Goal: Information Seeking & Learning: Learn about a topic

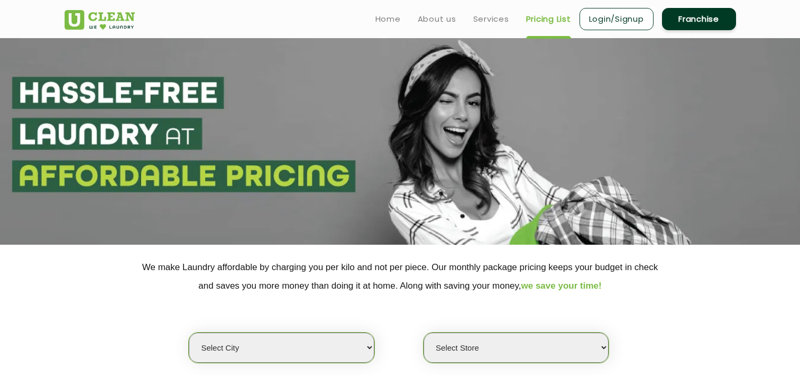
scroll to position [188, 0]
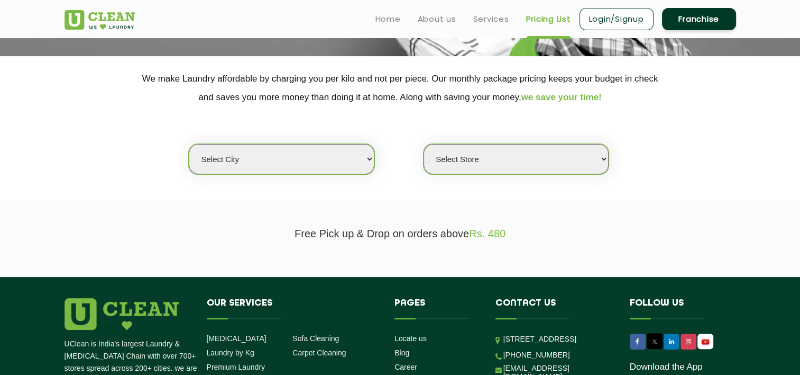
select select "1"
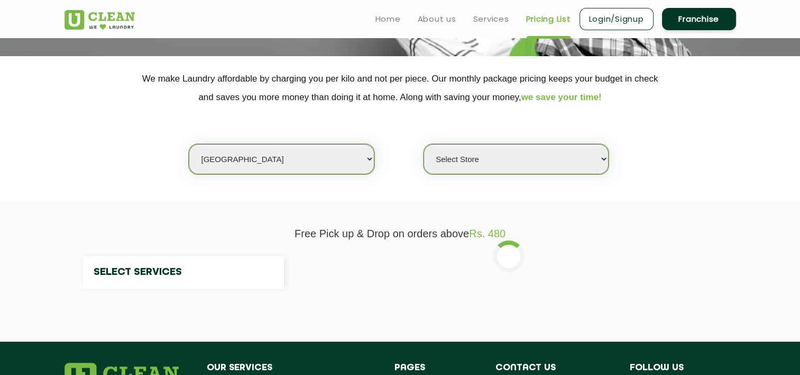
click at [163, 126] on div "Select city [GEOGRAPHIC_DATA] [GEOGRAPHIC_DATA] [GEOGRAPHIC_DATA] [GEOGRAPHIC_D…" at bounding box center [401, 140] width 688 height 68
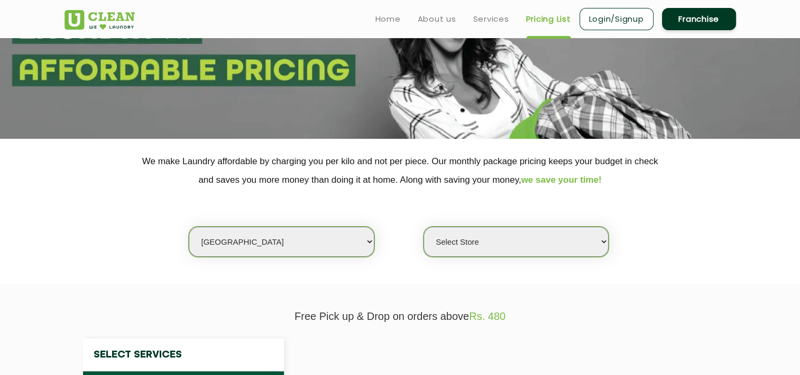
select select "0"
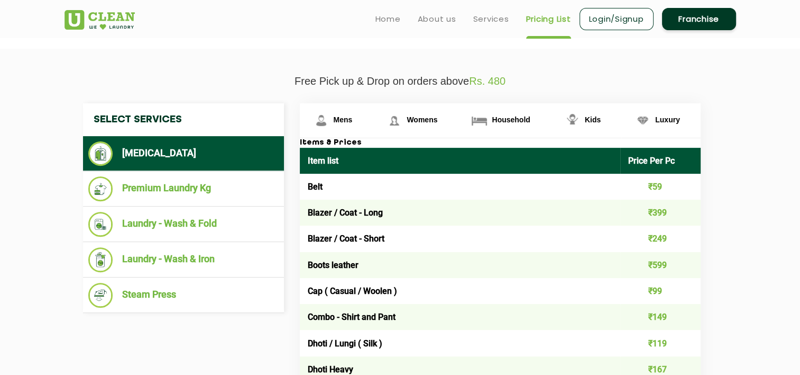
scroll to position [347, 0]
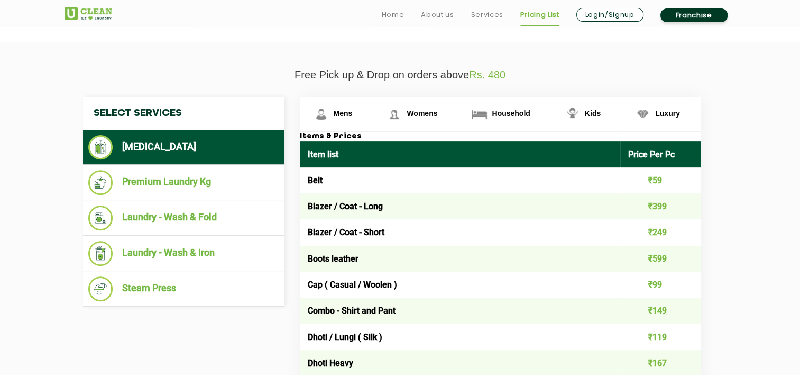
click at [233, 70] on p "Free Pick up & Drop on orders above Rs. 480" at bounding box center [401, 75] width 672 height 12
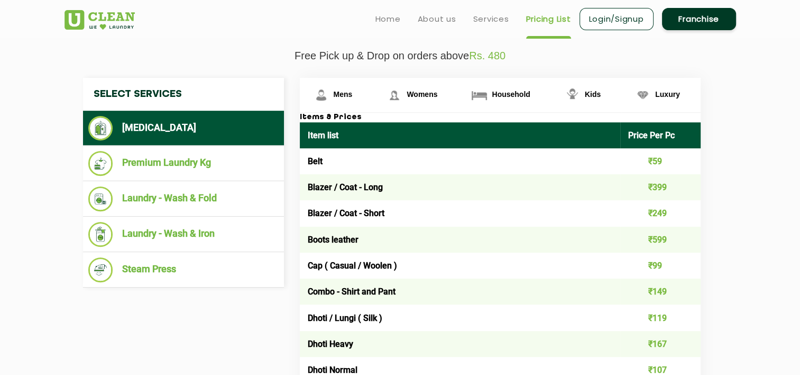
scroll to position [364, 0]
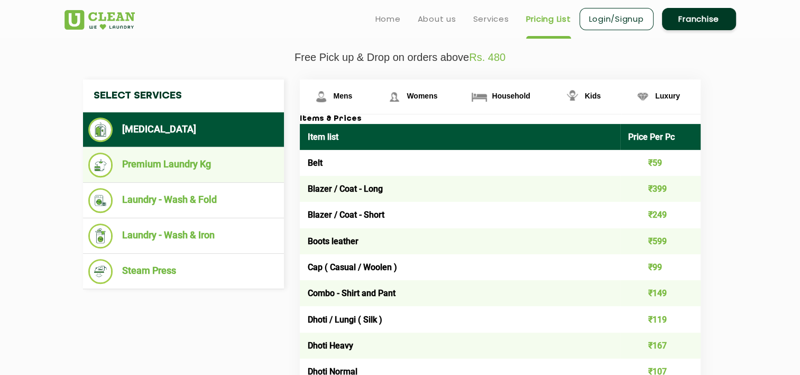
click at [212, 162] on li "Premium Laundry Kg" at bounding box center [183, 164] width 190 height 25
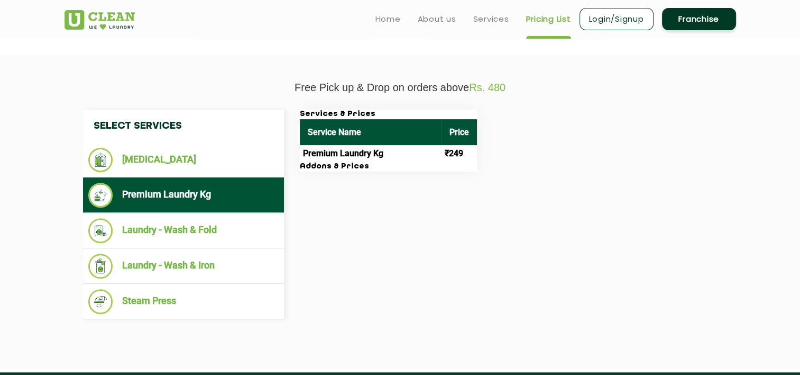
scroll to position [334, 0]
click at [461, 151] on td "₹249" at bounding box center [459, 153] width 35 height 17
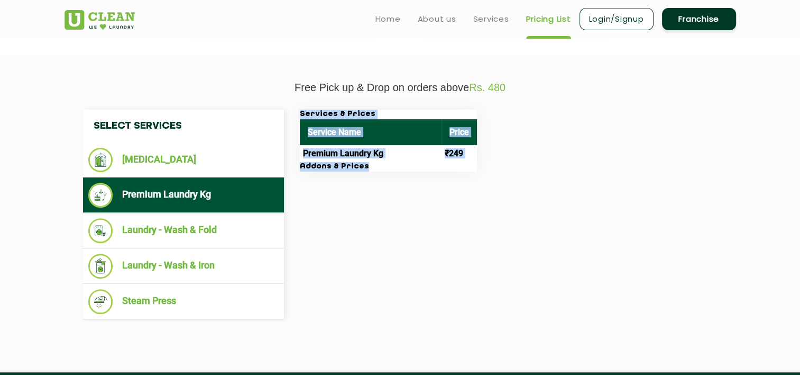
drag, startPoint x: 461, startPoint y: 151, endPoint x: 426, endPoint y: 171, distance: 40.0
click at [426, 171] on div "Select Services [MEDICAL_DATA] Premium Laundry Kg Laundry - Wash & Fold Laundry…" at bounding box center [400, 213] width 651 height 209
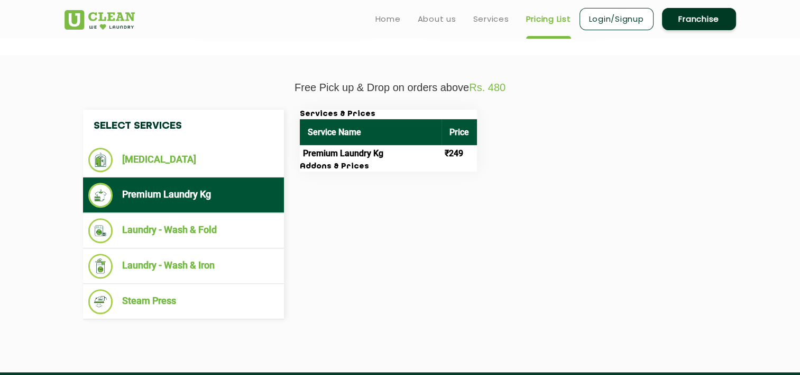
drag, startPoint x: 426, startPoint y: 171, endPoint x: 371, endPoint y: 199, distance: 61.3
click at [371, 199] on div "Select Services [MEDICAL_DATA] Premium Laundry Kg Laundry - Wash & Fold Laundry…" at bounding box center [400, 213] width 651 height 209
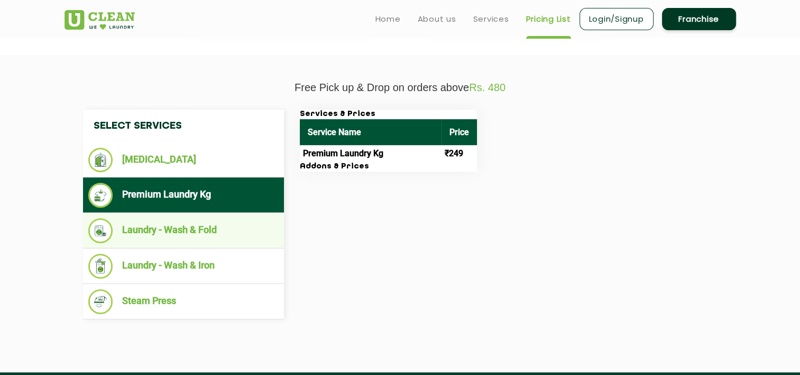
click at [176, 230] on li "Laundry - Wash & Fold" at bounding box center [183, 230] width 190 height 25
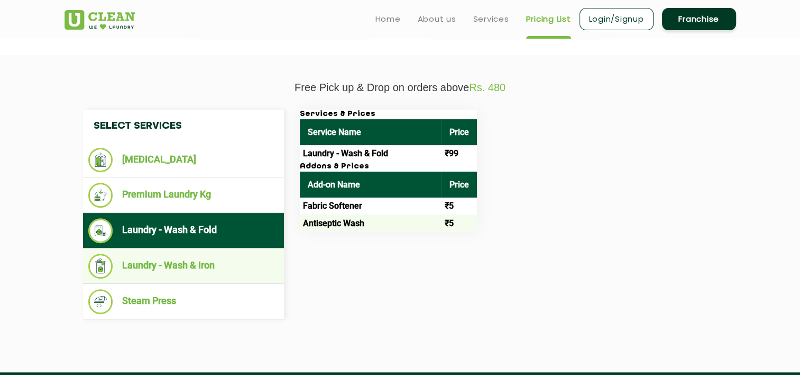
click at [184, 271] on li "Laundry - Wash & Iron" at bounding box center [183, 265] width 190 height 25
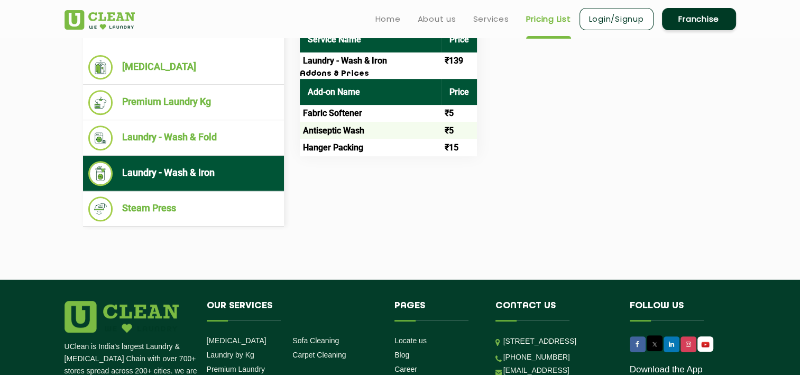
scroll to position [432, 0]
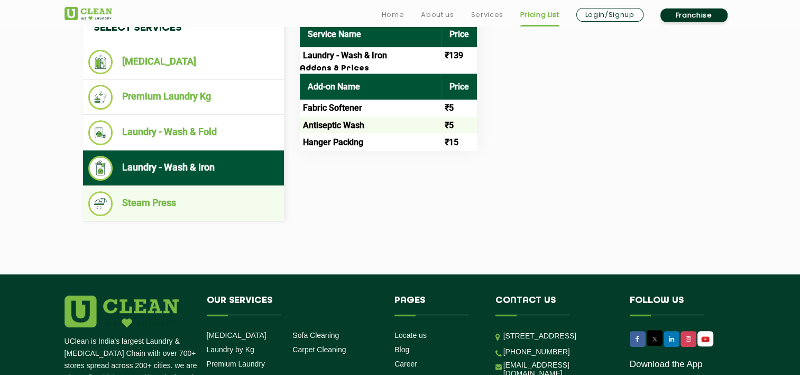
click at [181, 208] on li "Steam Press" at bounding box center [183, 203] width 190 height 25
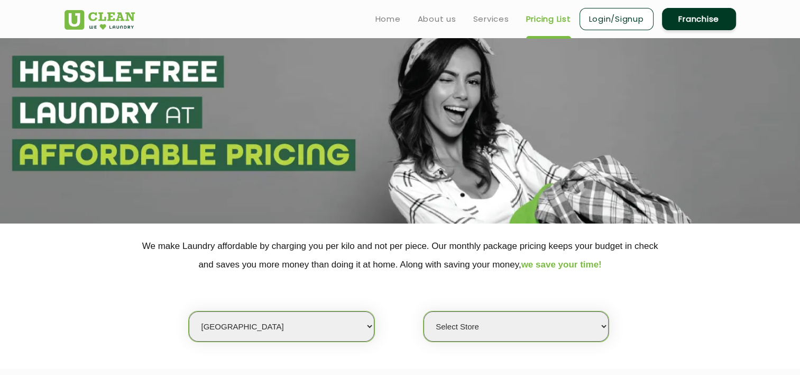
scroll to position [0, 0]
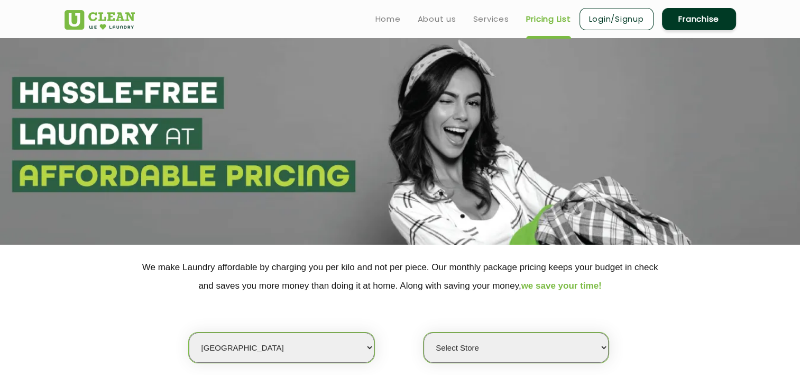
click at [131, 298] on div "Select city [GEOGRAPHIC_DATA] [GEOGRAPHIC_DATA] [GEOGRAPHIC_DATA] [GEOGRAPHIC_D…" at bounding box center [401, 329] width 688 height 68
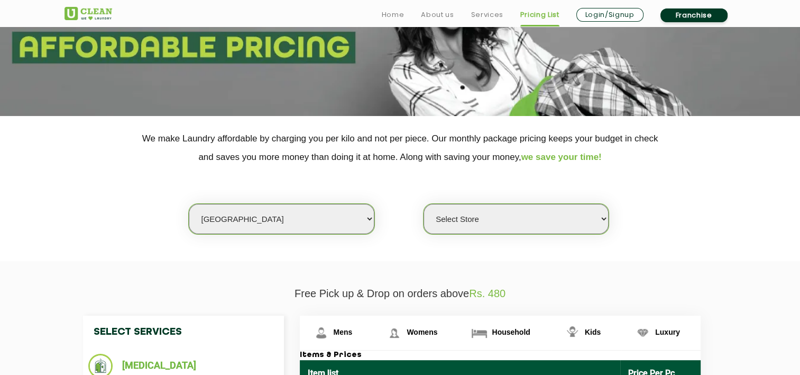
scroll to position [135, 0]
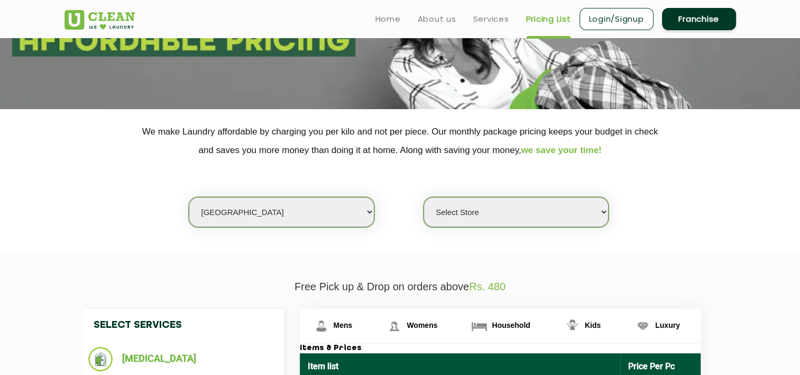
click at [359, 215] on select "Select city [GEOGRAPHIC_DATA] [GEOGRAPHIC_DATA] [GEOGRAPHIC_DATA] [GEOGRAPHIC_D…" at bounding box center [281, 212] width 185 height 30
select select "113"
click at [134, 245] on section "We make Laundry affordable by charging you per kilo and not per piece. Our mont…" at bounding box center [400, 181] width 800 height 145
select select "0"
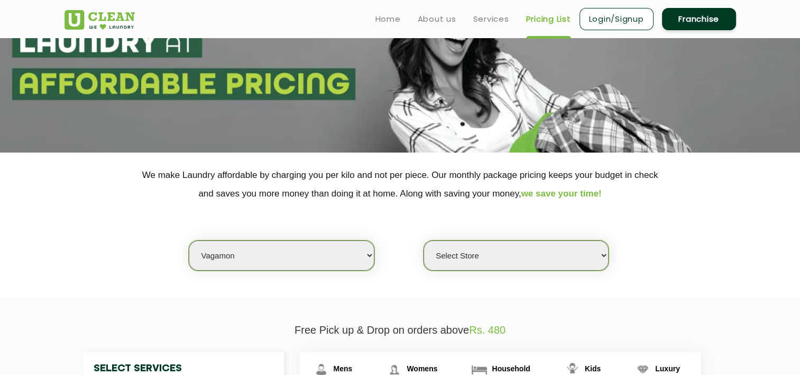
scroll to position [89, 0]
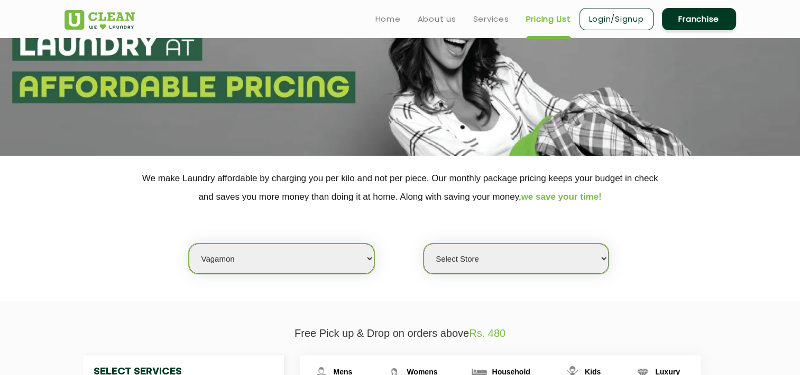
click at [367, 257] on select "Select city [GEOGRAPHIC_DATA] [GEOGRAPHIC_DATA] [GEOGRAPHIC_DATA] [GEOGRAPHIC_D…" at bounding box center [281, 258] width 185 height 30
select select "50"
click at [189, 243] on select "Select city [GEOGRAPHIC_DATA] [GEOGRAPHIC_DATA] [GEOGRAPHIC_DATA] [GEOGRAPHIC_D…" at bounding box center [281, 258] width 185 height 30
select select "0"
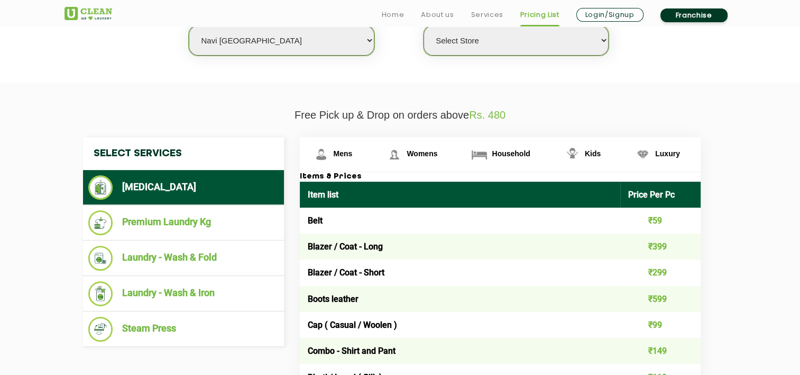
scroll to position [323, 0]
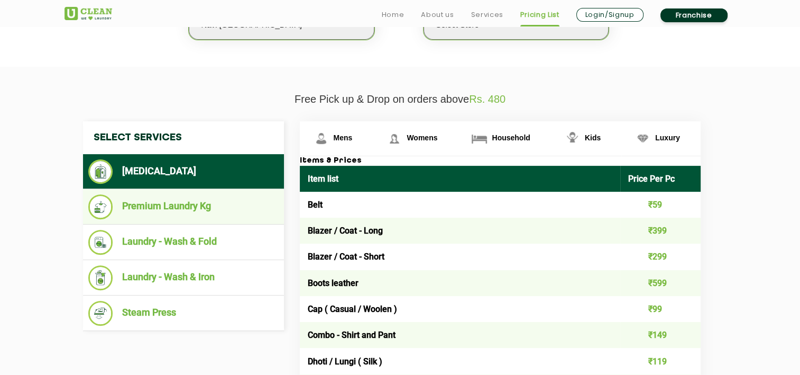
click at [209, 211] on li "Premium Laundry Kg" at bounding box center [183, 206] width 190 height 25
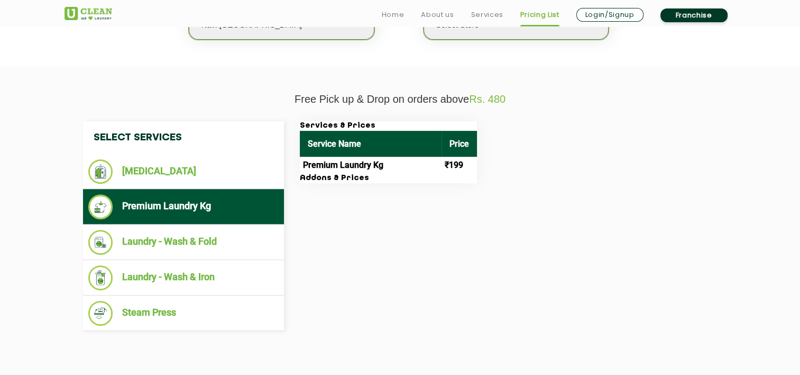
click at [416, 223] on div "Select Services [MEDICAL_DATA] Premium Laundry Kg Laundry - Wash & Fold Laundry…" at bounding box center [400, 225] width 651 height 209
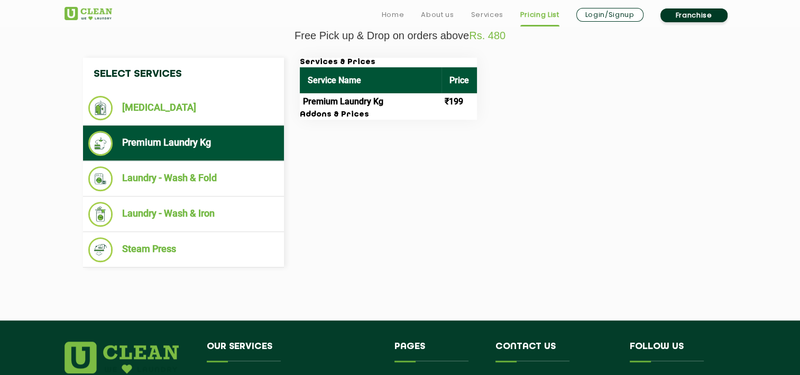
scroll to position [372, 0]
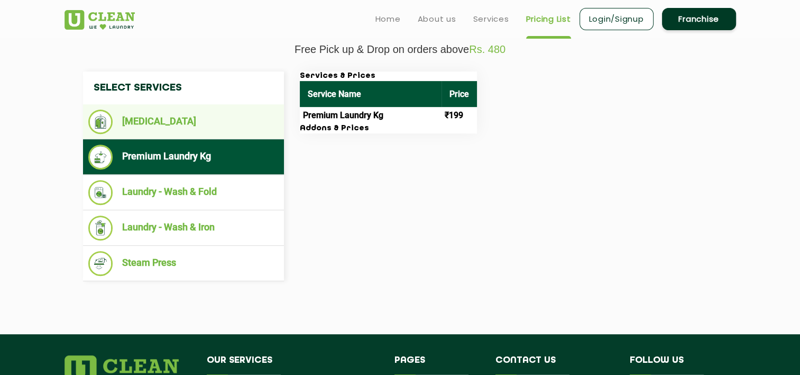
click at [159, 121] on li "[MEDICAL_DATA]" at bounding box center [183, 121] width 190 height 24
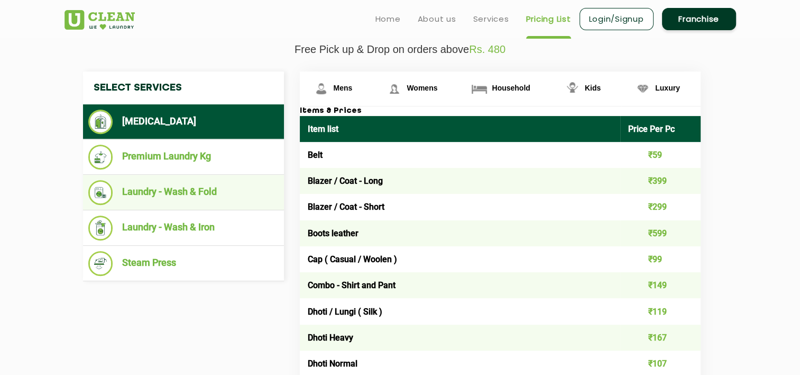
click at [183, 193] on li "Laundry - Wash & Fold" at bounding box center [183, 192] width 190 height 25
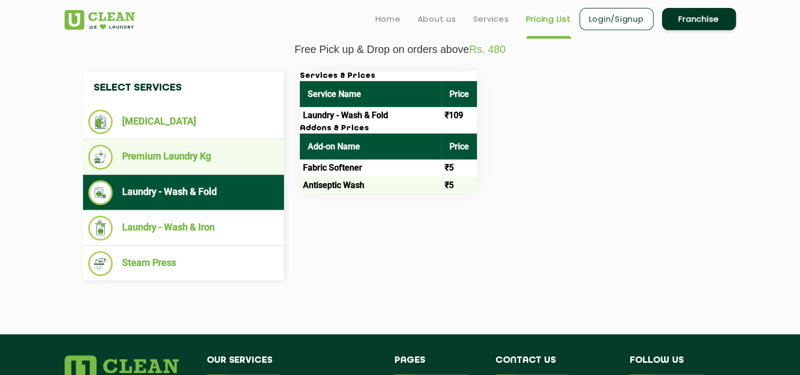
click at [218, 154] on li "Premium Laundry Kg" at bounding box center [183, 156] width 190 height 25
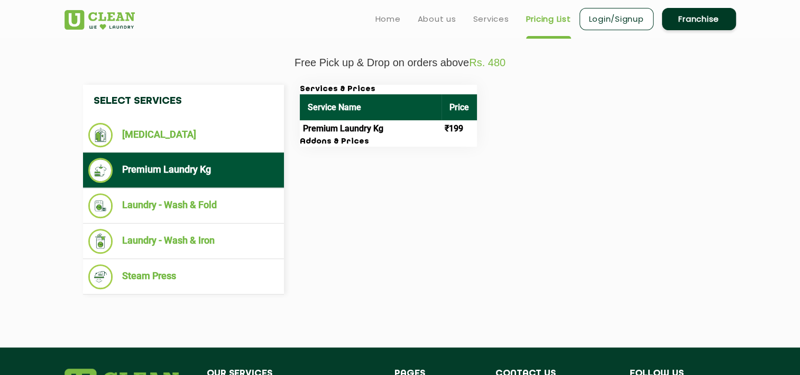
scroll to position [355, 0]
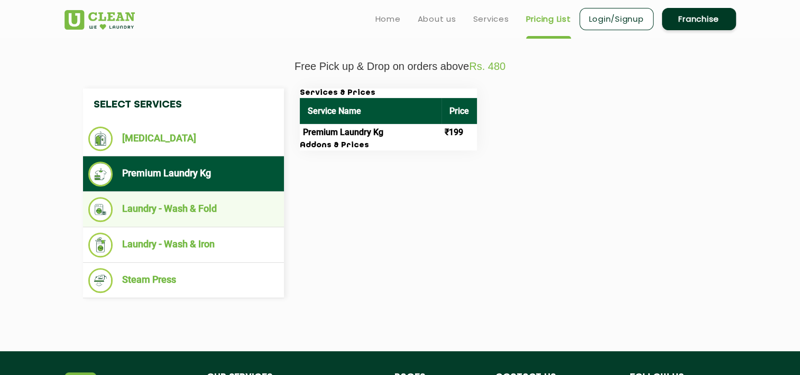
click at [207, 214] on li "Laundry - Wash & Fold" at bounding box center [183, 209] width 190 height 25
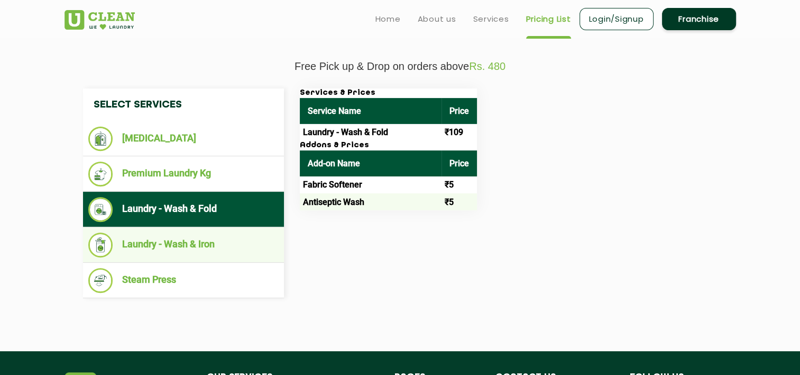
click at [232, 250] on li "Laundry - Wash & Iron" at bounding box center [183, 244] width 190 height 25
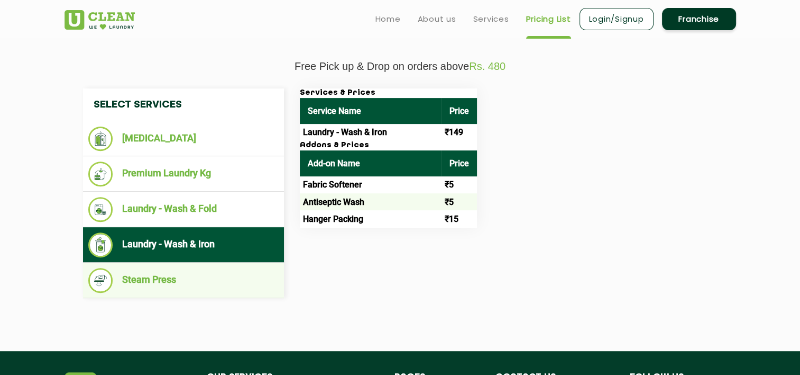
click at [158, 287] on li "Steam Press" at bounding box center [183, 280] width 190 height 25
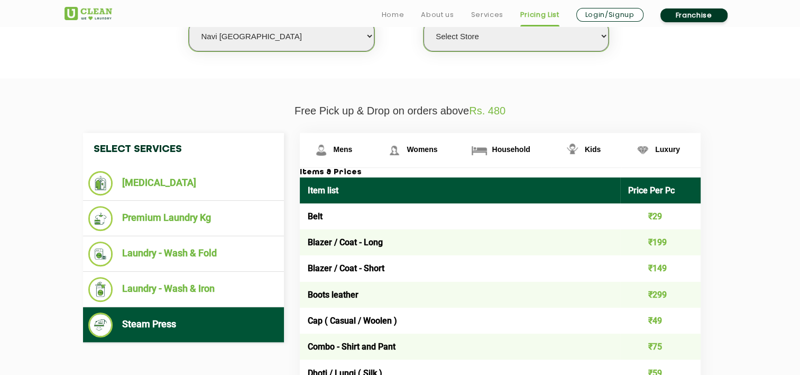
scroll to position [382, 0]
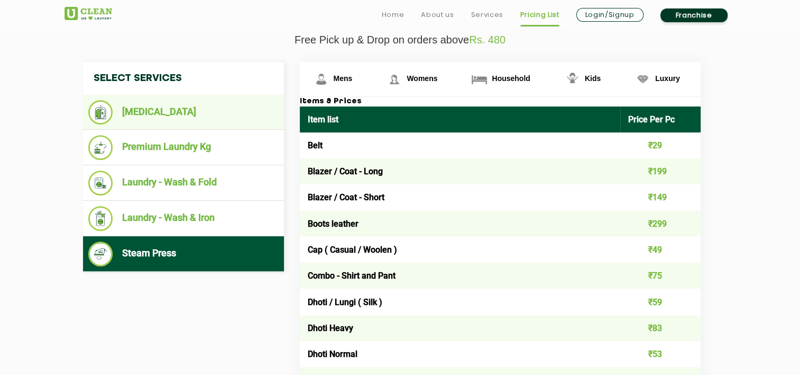
click at [188, 114] on li "[MEDICAL_DATA]" at bounding box center [183, 112] width 190 height 24
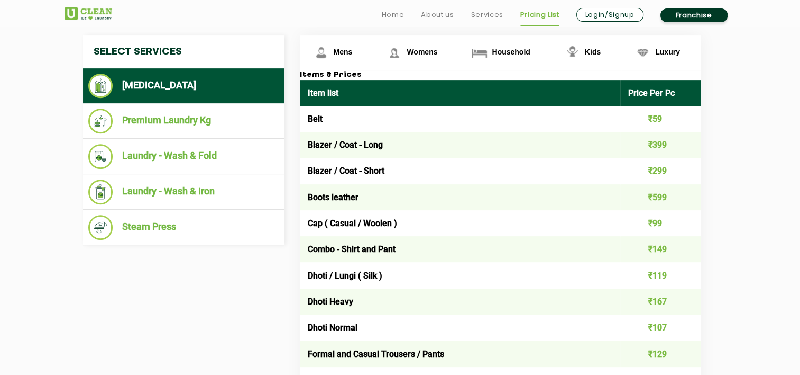
scroll to position [417, 0]
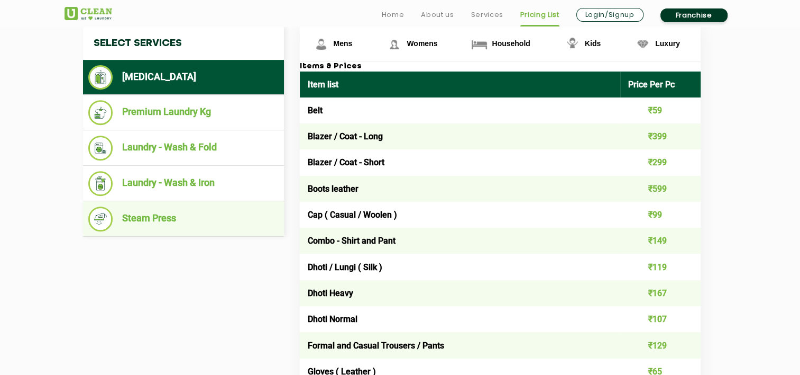
click at [178, 216] on li "Steam Press" at bounding box center [183, 218] width 190 height 25
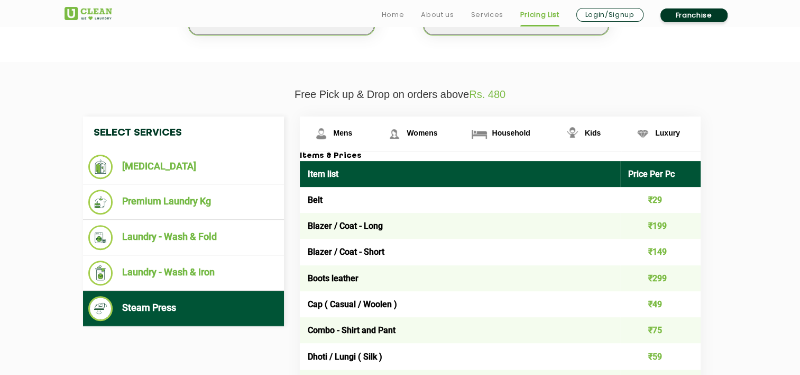
scroll to position [351, 0]
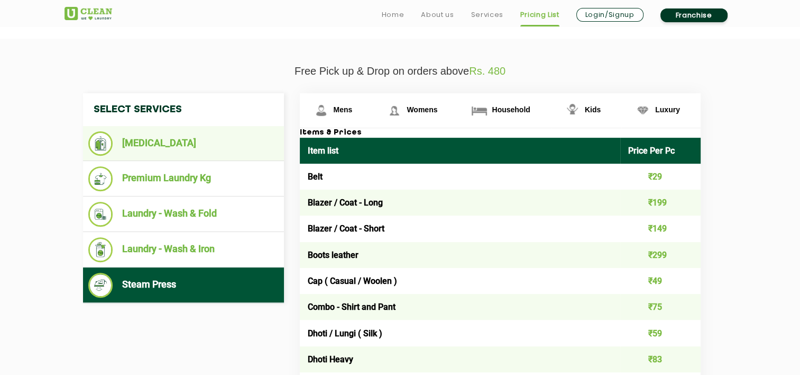
click at [173, 143] on li "[MEDICAL_DATA]" at bounding box center [183, 143] width 190 height 24
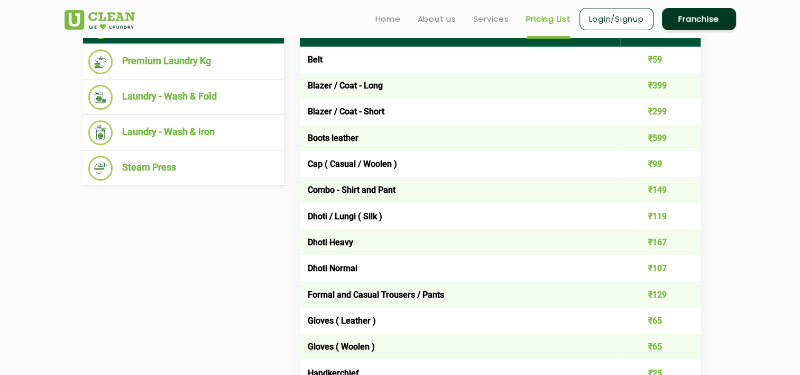
scroll to position [468, 0]
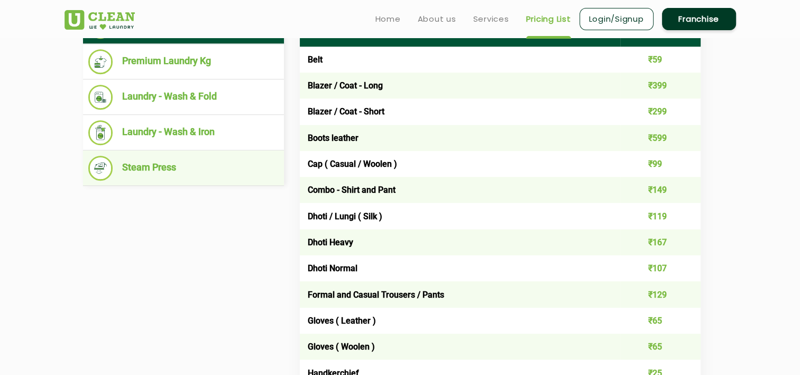
click at [160, 166] on li "Steam Press" at bounding box center [183, 168] width 190 height 25
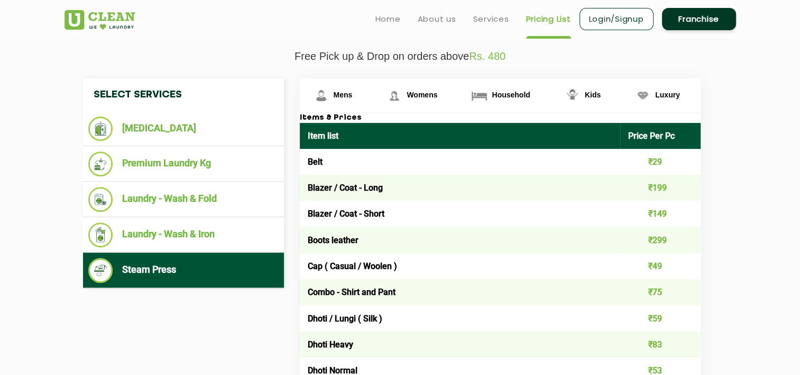
scroll to position [360, 0]
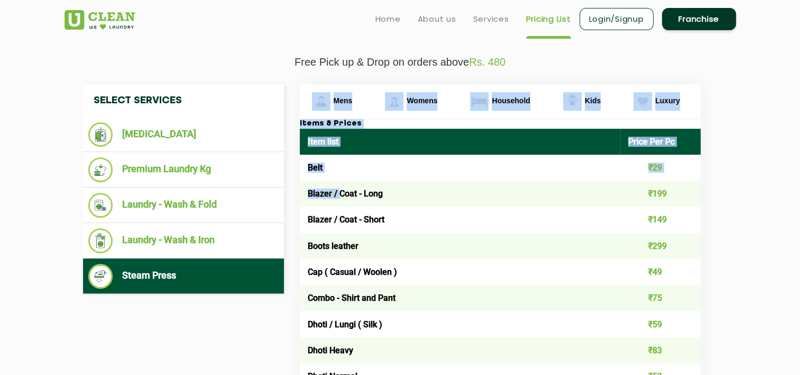
drag, startPoint x: 339, startPoint y: 198, endPoint x: 359, endPoint y: 68, distance: 132.3
drag, startPoint x: 359, startPoint y: 68, endPoint x: 351, endPoint y: 169, distance: 101.9
click at [351, 169] on td "Belt" at bounding box center [460, 167] width 321 height 26
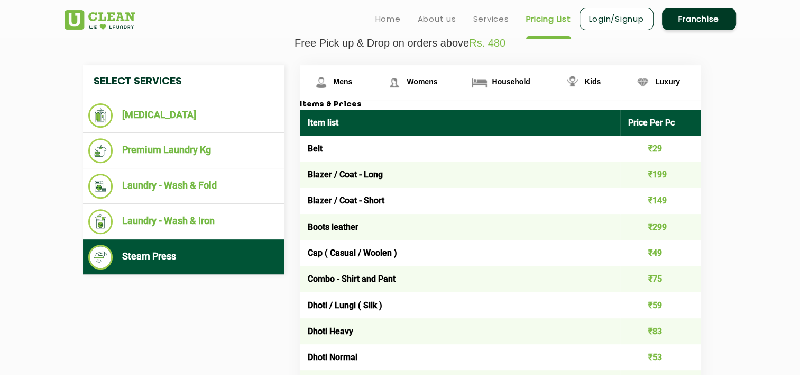
scroll to position [378, 0]
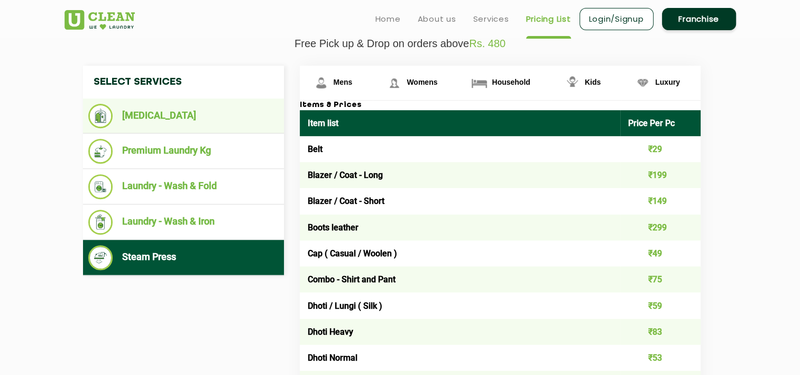
click at [206, 119] on li "[MEDICAL_DATA]" at bounding box center [183, 116] width 190 height 24
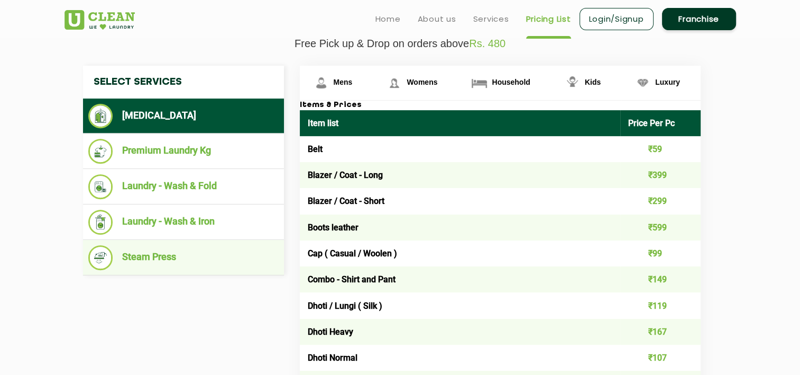
click at [195, 254] on li "Steam Press" at bounding box center [183, 257] width 190 height 25
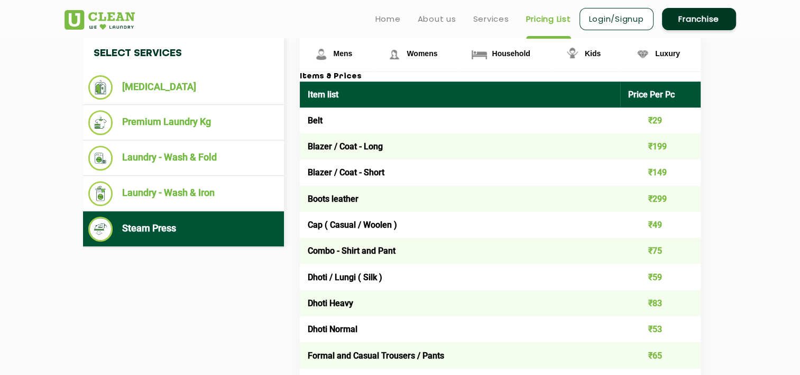
scroll to position [406, 0]
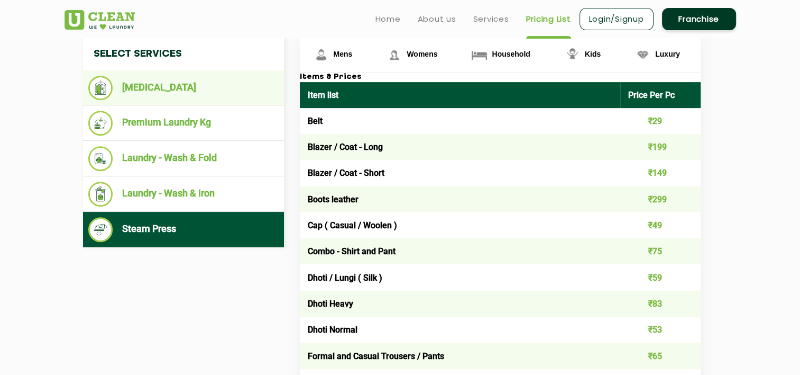
click at [190, 87] on li "[MEDICAL_DATA]" at bounding box center [183, 88] width 190 height 24
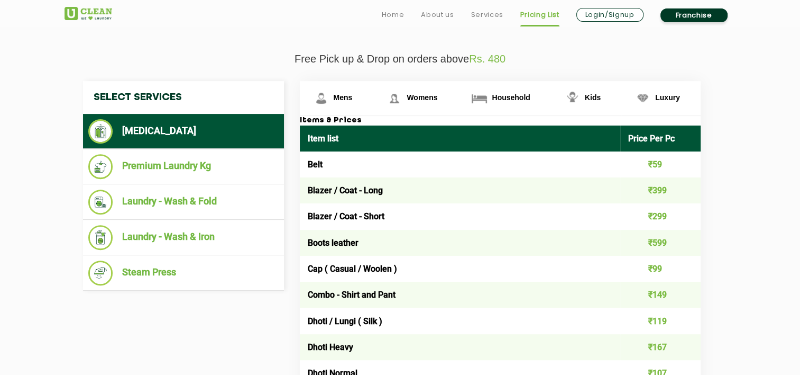
scroll to position [363, 0]
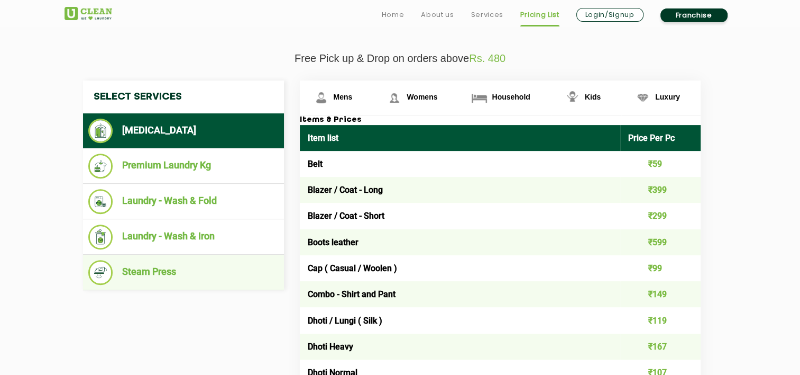
click at [169, 264] on li "Steam Press" at bounding box center [183, 272] width 190 height 25
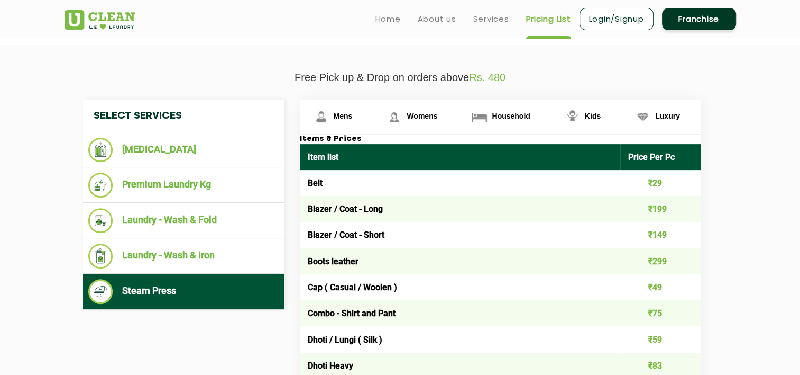
scroll to position [343, 0]
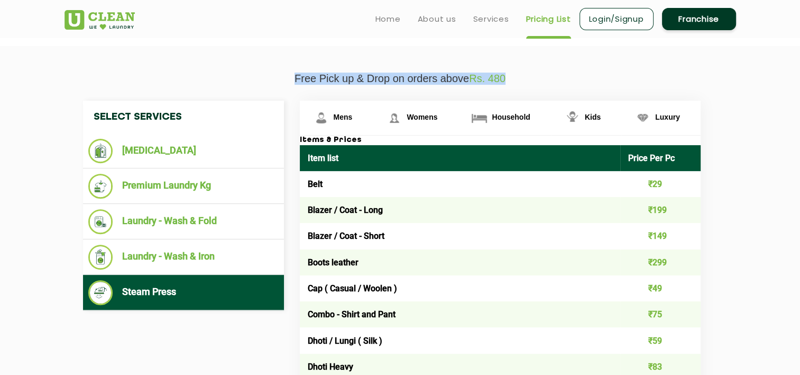
drag, startPoint x: 293, startPoint y: 78, endPoint x: 509, endPoint y: 77, distance: 216.4
click at [509, 77] on p "Free Pick up & Drop on orders above Rs. 480" at bounding box center [401, 78] width 672 height 12
copy p "Free Pick up & Drop on orders above Rs. 480"
click at [428, 118] on span "Womens" at bounding box center [422, 117] width 31 height 8
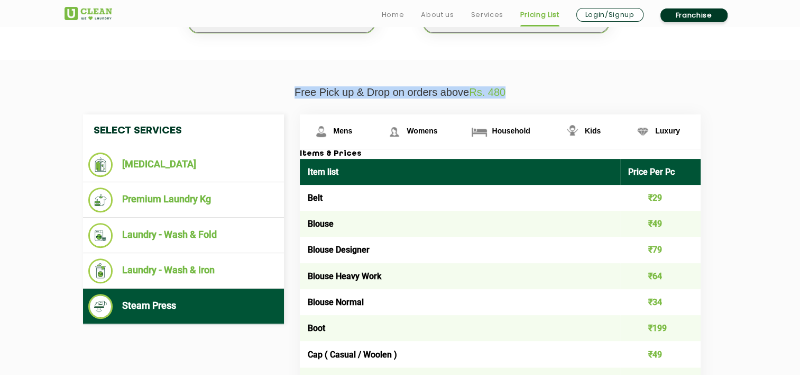
scroll to position [332, 0]
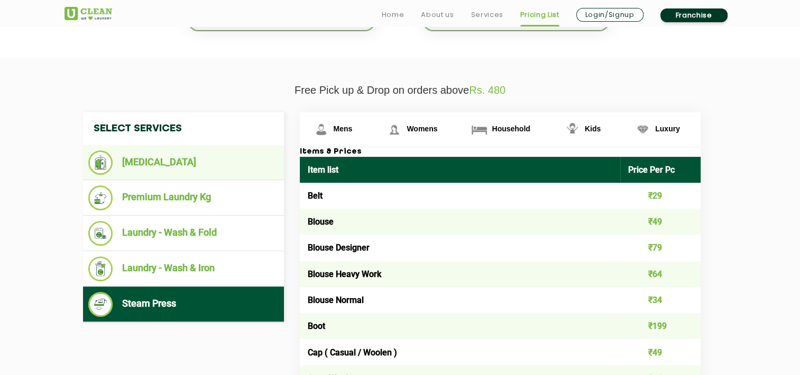
click at [176, 162] on li "[MEDICAL_DATA]" at bounding box center [183, 162] width 190 height 24
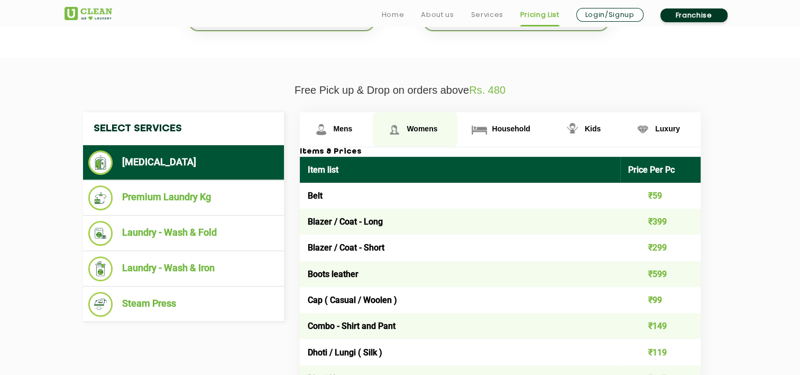
click at [428, 126] on span "Womens" at bounding box center [422, 128] width 31 height 8
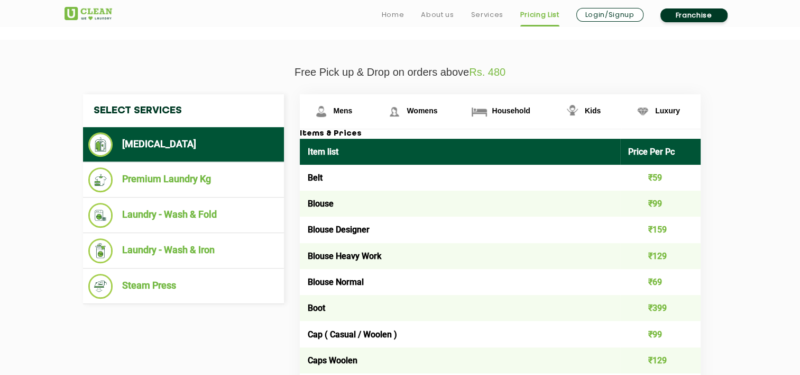
scroll to position [350, 0]
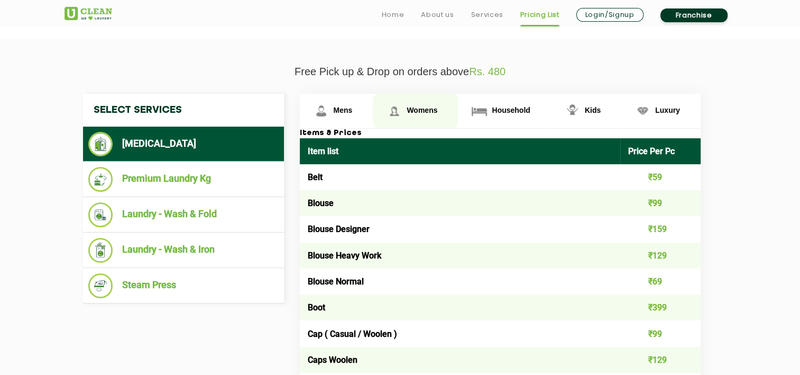
click at [436, 107] on span "Womens" at bounding box center [422, 110] width 31 height 8
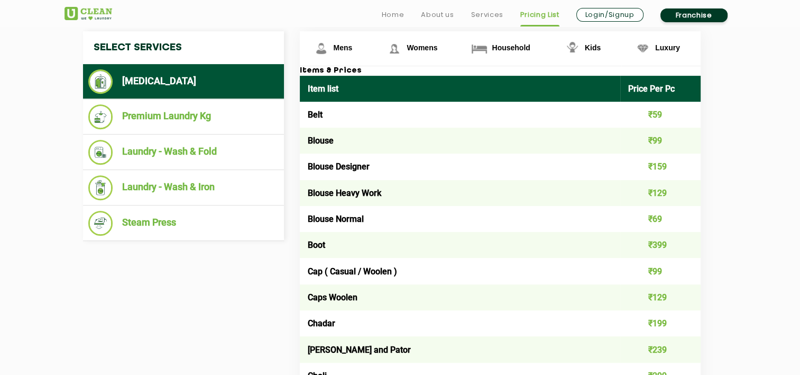
scroll to position [431, 0]
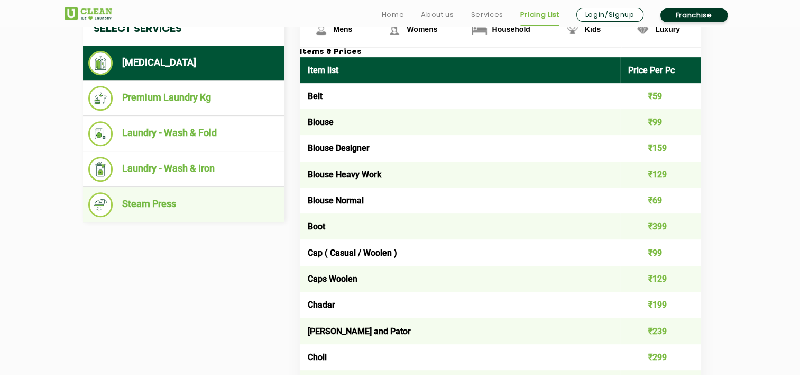
click at [168, 207] on li "Steam Press" at bounding box center [183, 204] width 190 height 25
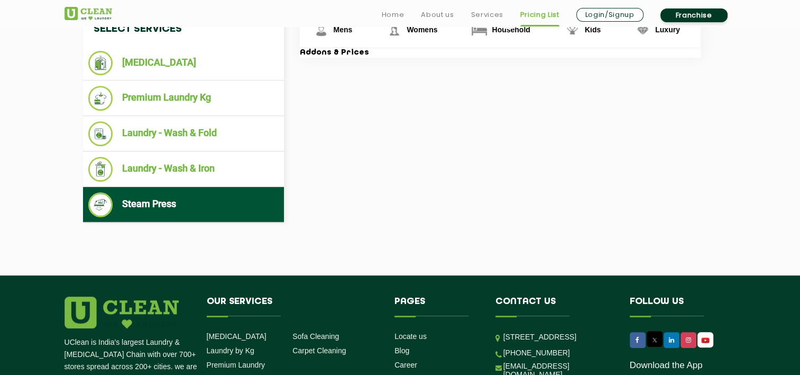
scroll to position [341, 0]
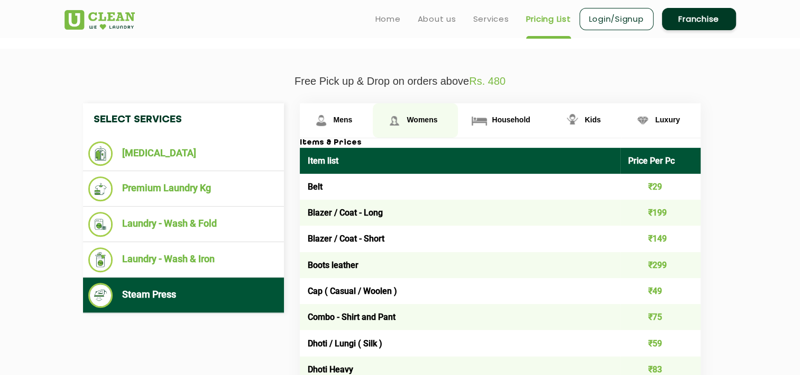
click at [427, 112] on link "Womens" at bounding box center [415, 120] width 85 height 34
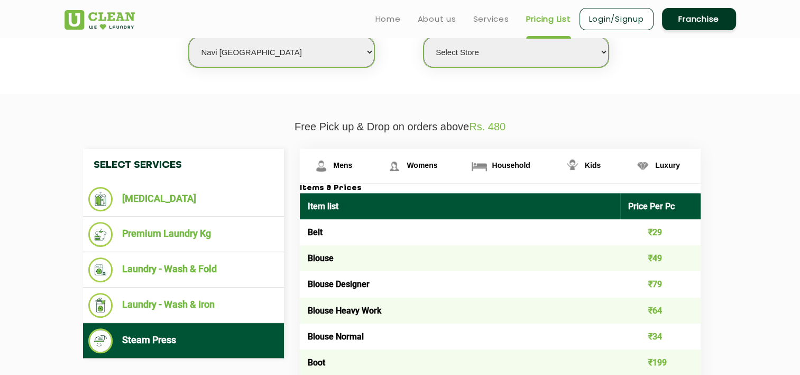
scroll to position [285, 0]
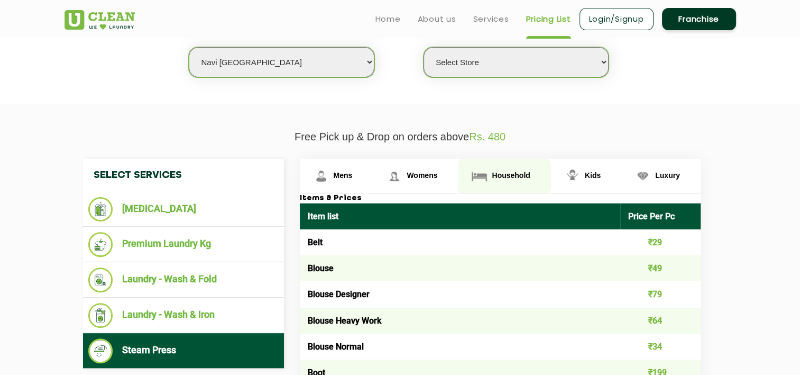
click at [525, 171] on span "Household" at bounding box center [511, 175] width 38 height 8
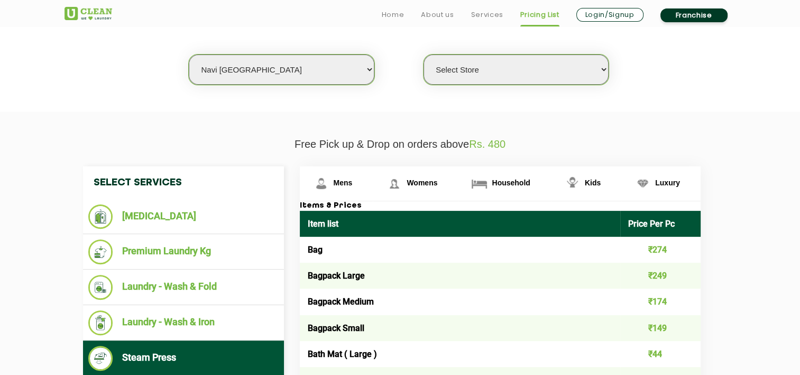
scroll to position [326, 0]
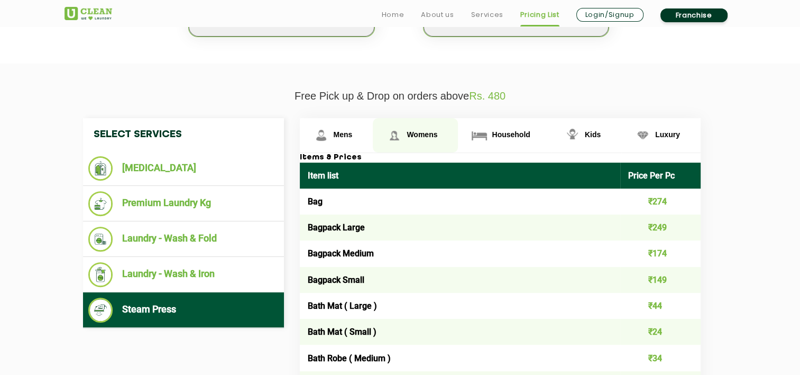
click at [426, 132] on span "Womens" at bounding box center [422, 134] width 31 height 8
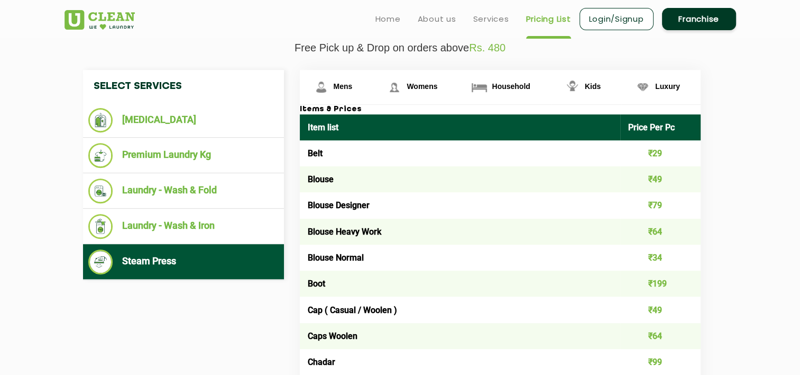
scroll to position [373, 0]
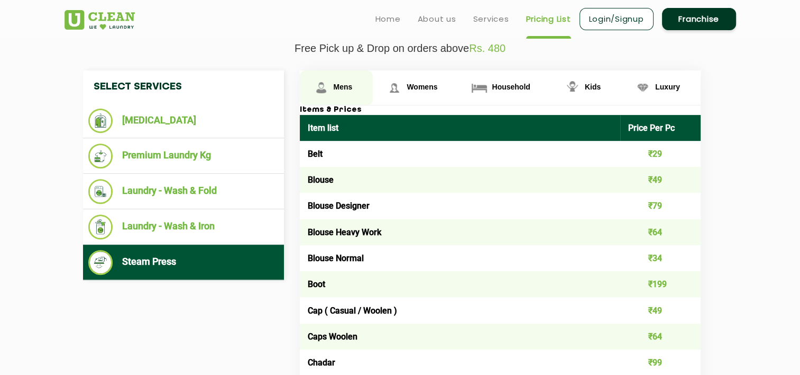
click at [357, 85] on link "Mens" at bounding box center [337, 87] width 74 height 34
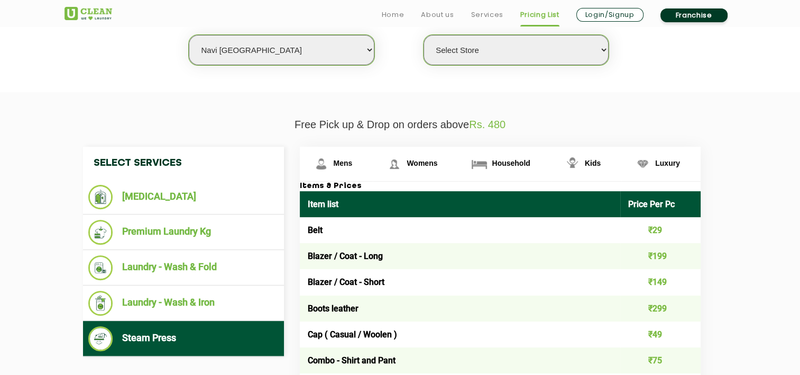
scroll to position [315, 0]
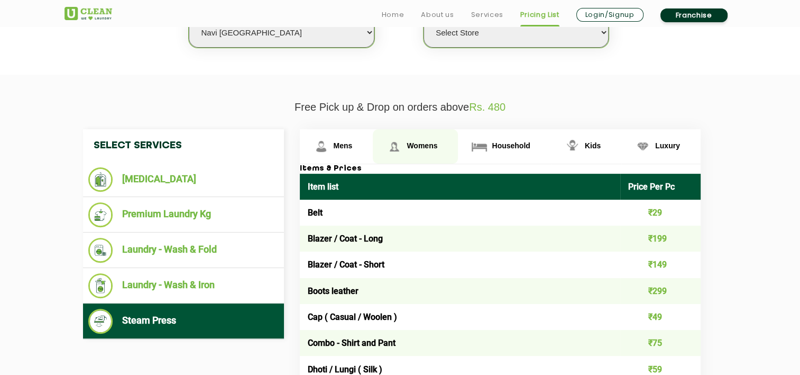
click at [419, 142] on span "Womens" at bounding box center [422, 145] width 31 height 8
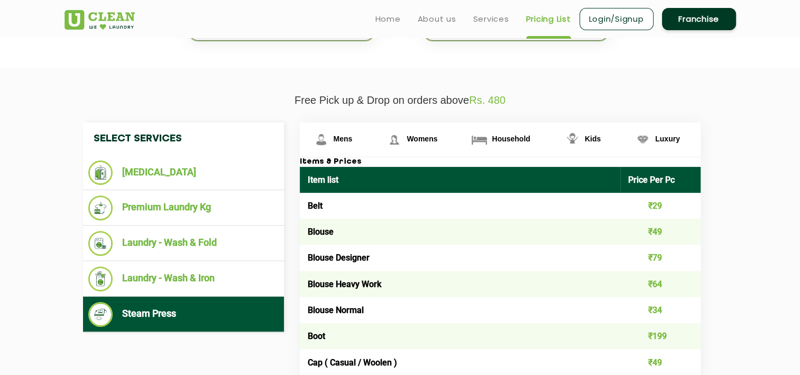
scroll to position [322, 0]
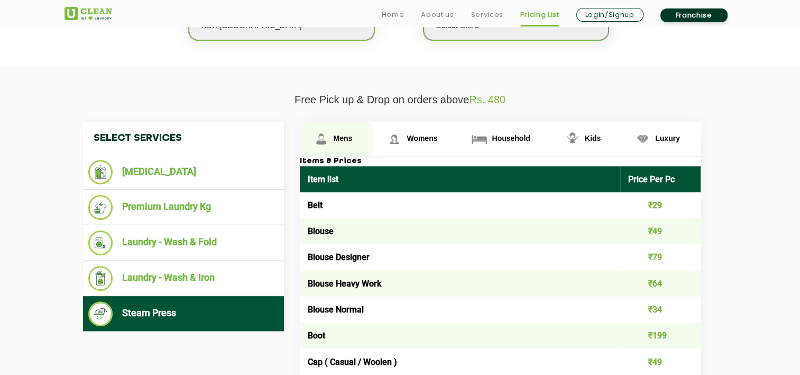
click at [351, 134] on span "Mens" at bounding box center [343, 138] width 19 height 8
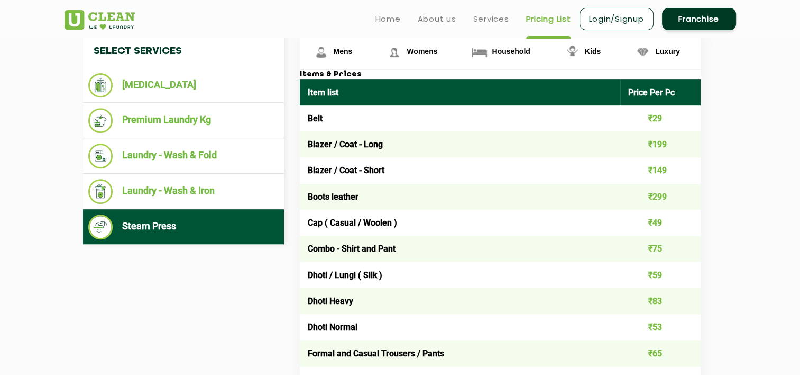
scroll to position [333, 0]
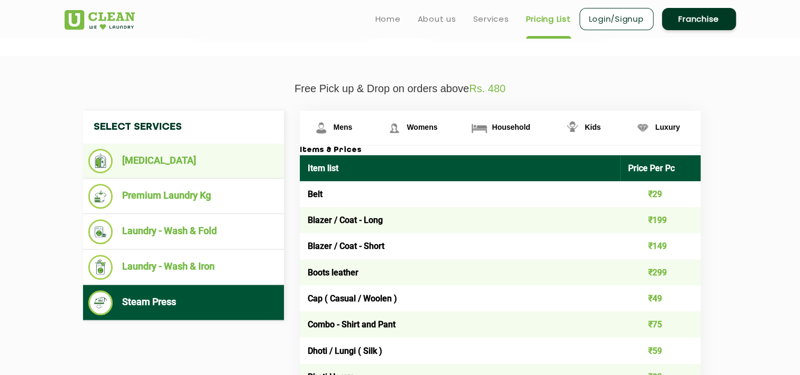
click at [174, 158] on li "[MEDICAL_DATA]" at bounding box center [183, 161] width 190 height 24
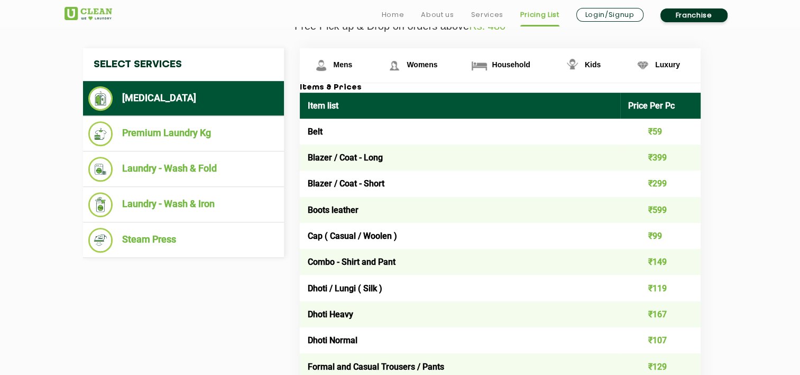
scroll to position [396, 0]
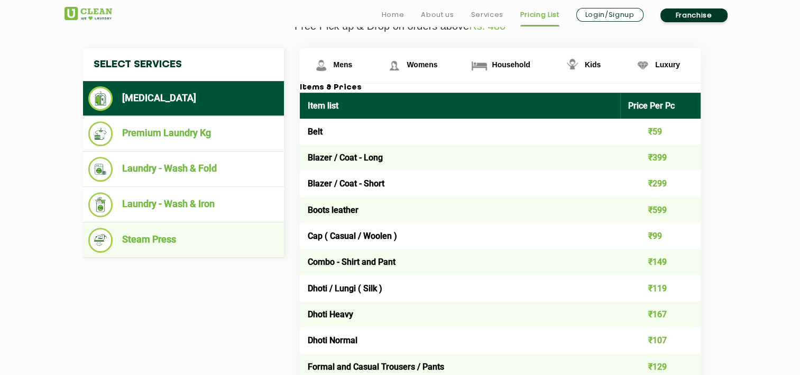
click at [166, 238] on li "Steam Press" at bounding box center [183, 239] width 190 height 25
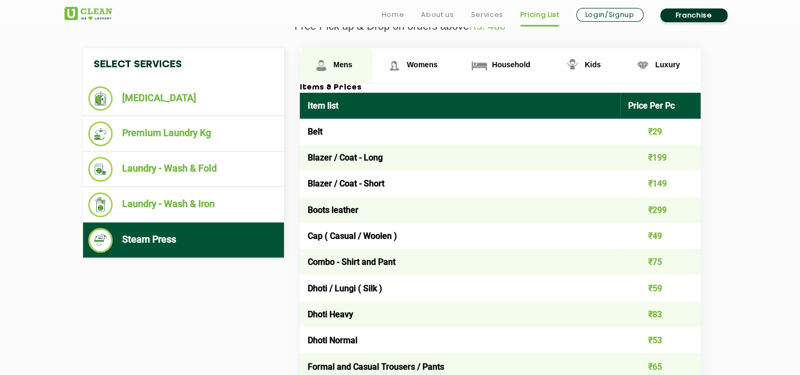
click at [336, 58] on link "Mens" at bounding box center [337, 65] width 74 height 34
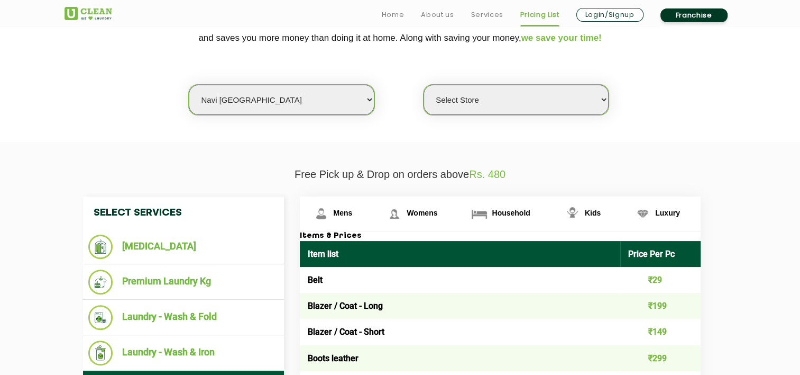
scroll to position [248, 0]
click at [496, 215] on span "Household" at bounding box center [511, 212] width 38 height 8
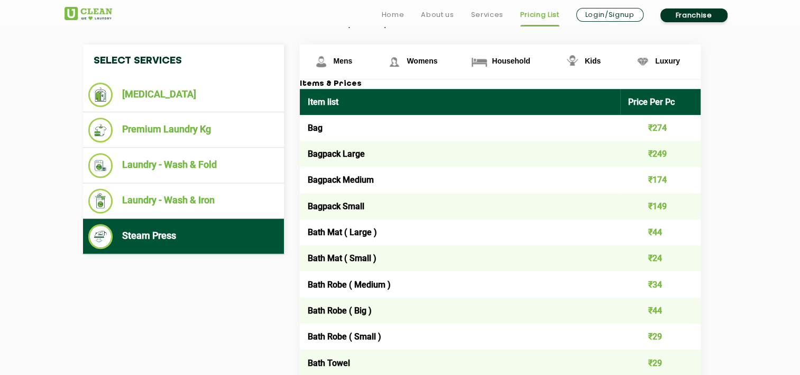
scroll to position [400, 0]
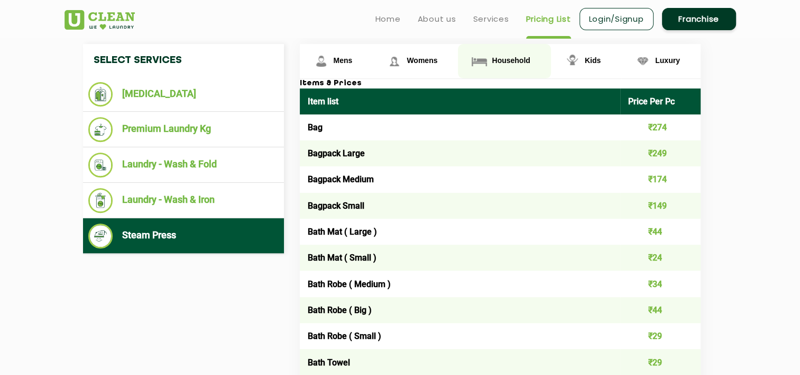
click at [487, 58] on img at bounding box center [479, 61] width 19 height 19
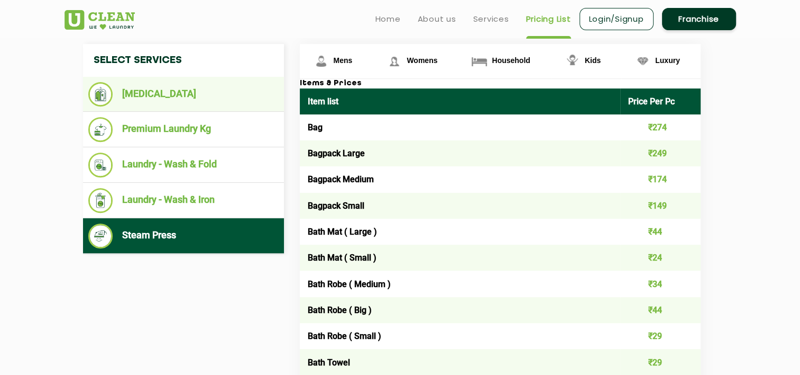
click at [139, 102] on li "[MEDICAL_DATA]" at bounding box center [183, 94] width 190 height 24
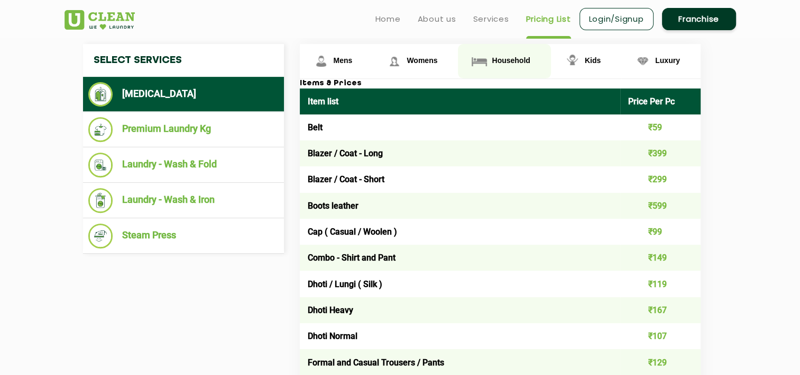
click at [503, 62] on span "Household" at bounding box center [511, 60] width 38 height 8
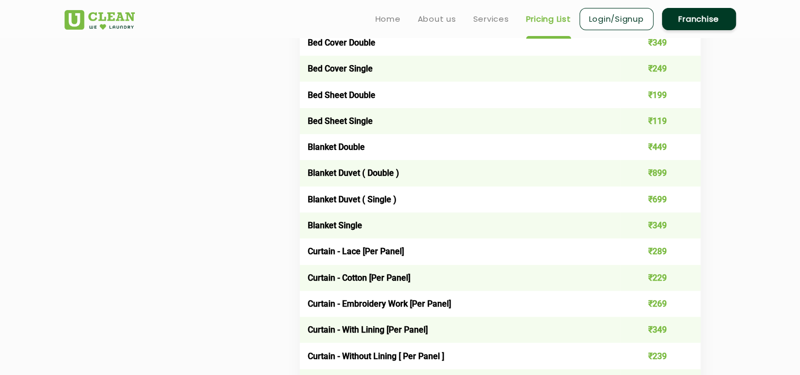
scroll to position [745, 0]
